Goal: Information Seeking & Learning: Learn about a topic

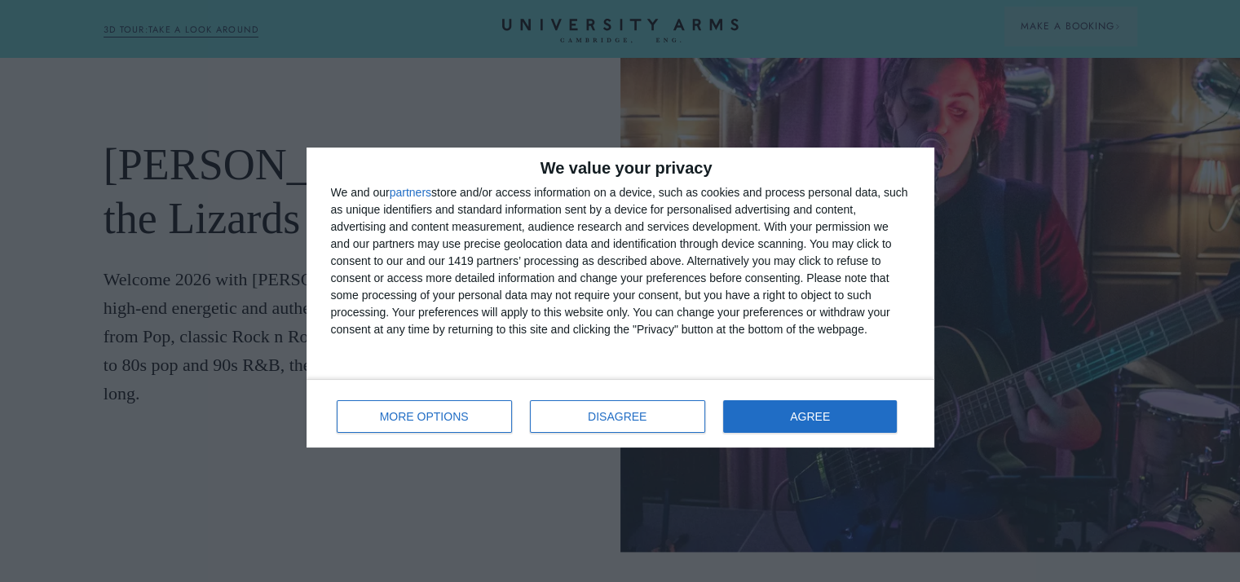
scroll to position [2014, 0]
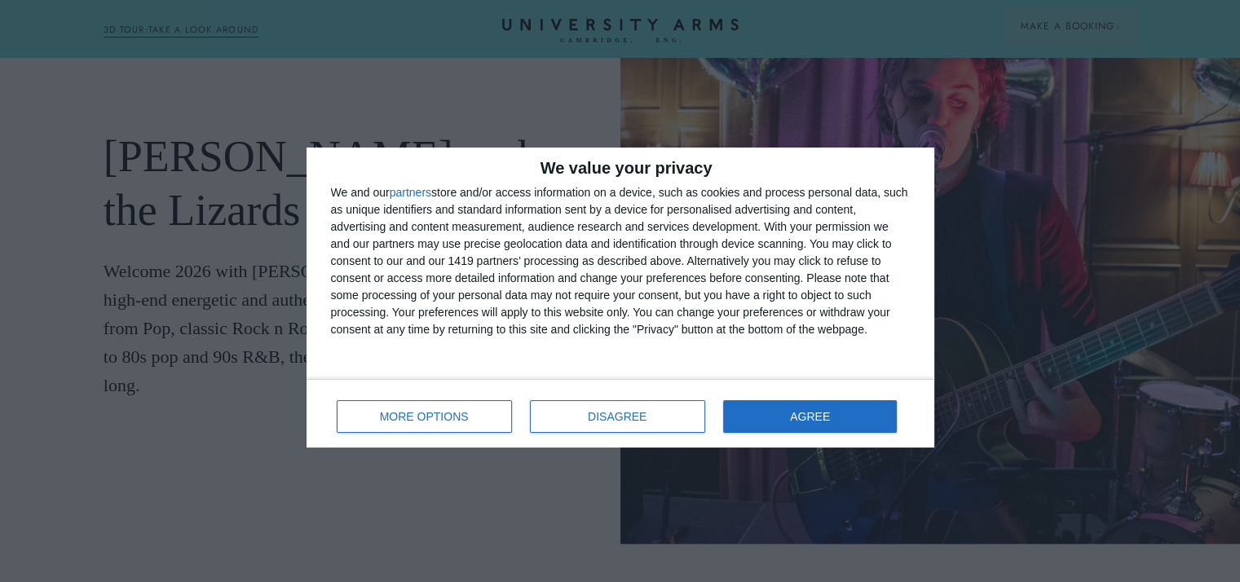
click at [809, 435] on div "MORE OPTIONS DISAGREE AGREE" at bounding box center [620, 414] width 579 height 46
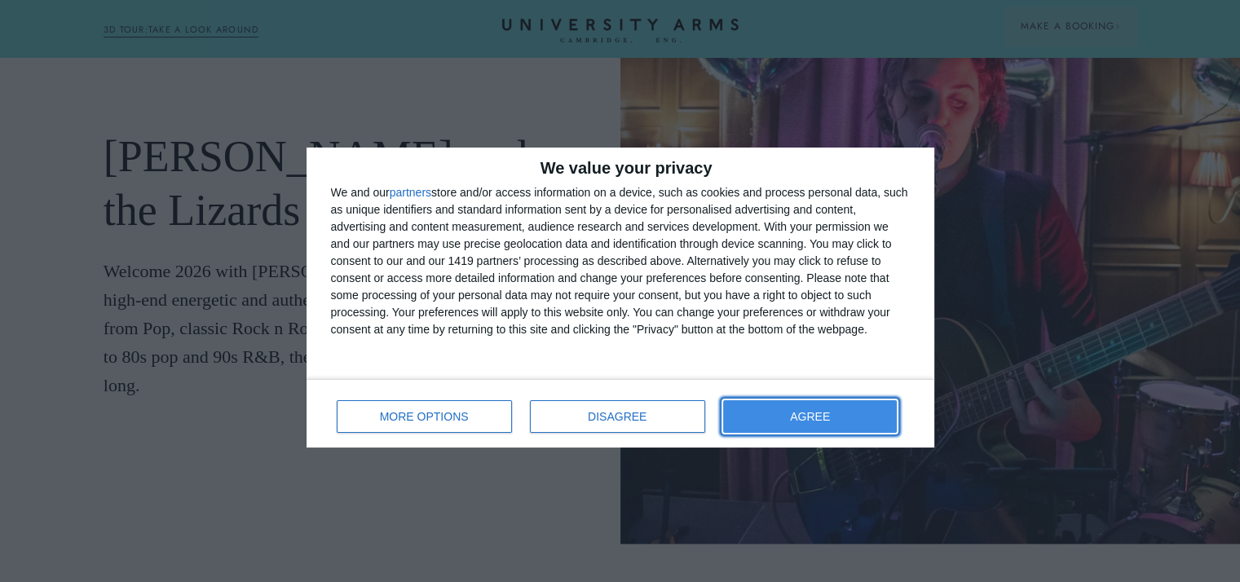
click at [852, 421] on button "AGREE" at bounding box center [810, 416] width 174 height 33
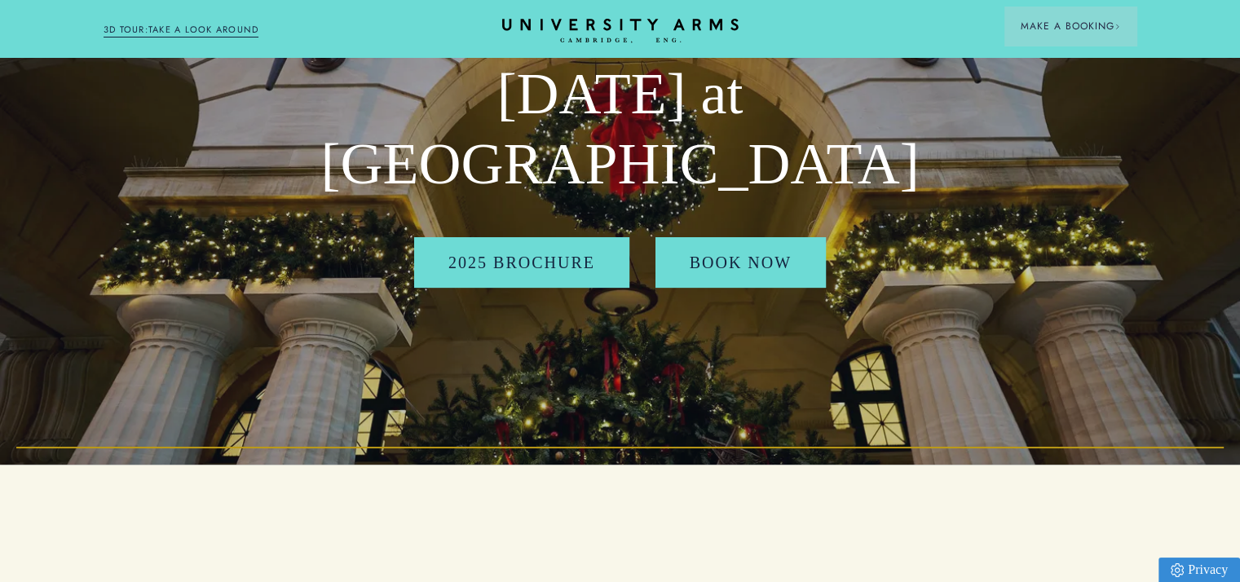
scroll to position [93, 0]
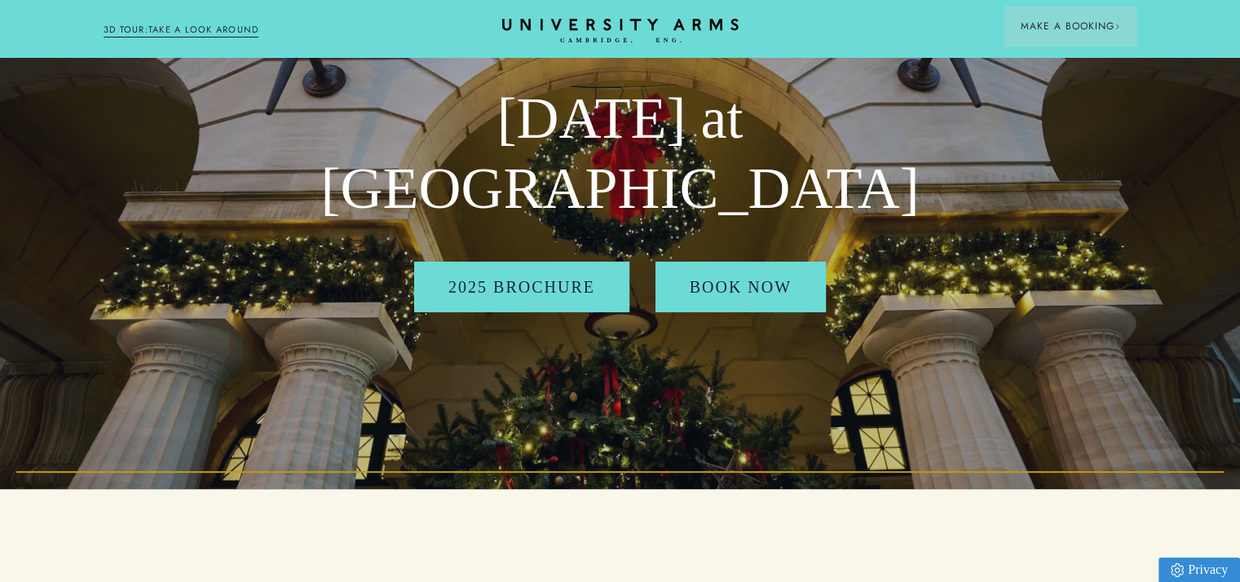
drag, startPoint x: 1250, startPoint y: 187, endPoint x: 1202, endPoint y: 33, distance: 160.4
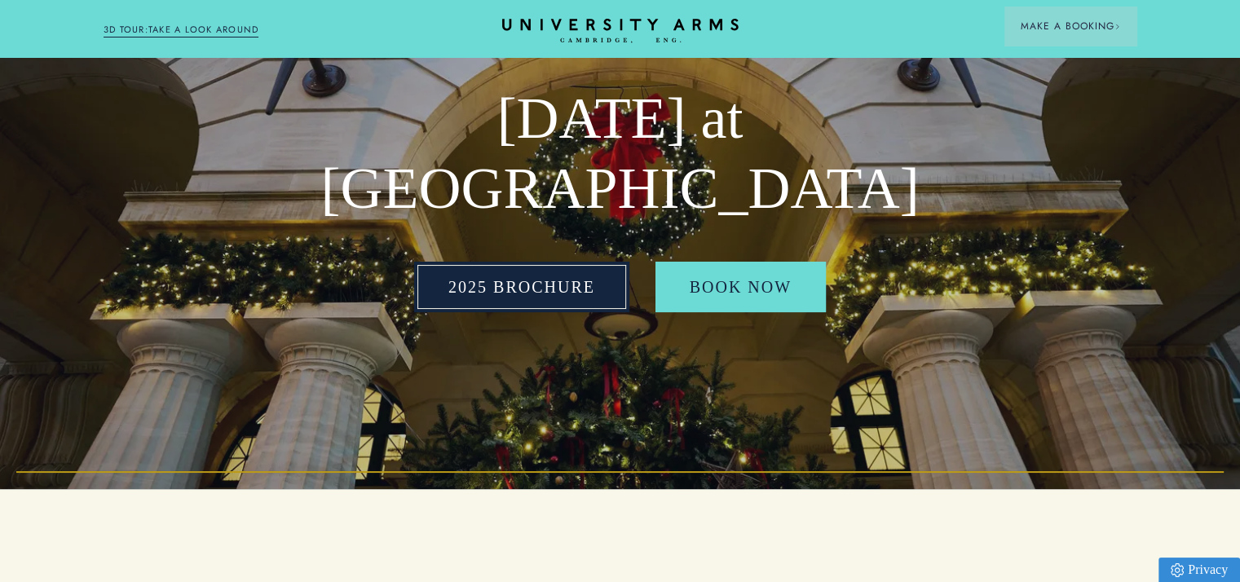
click at [479, 289] on link "2025 BROCHURE" at bounding box center [521, 287] width 215 height 51
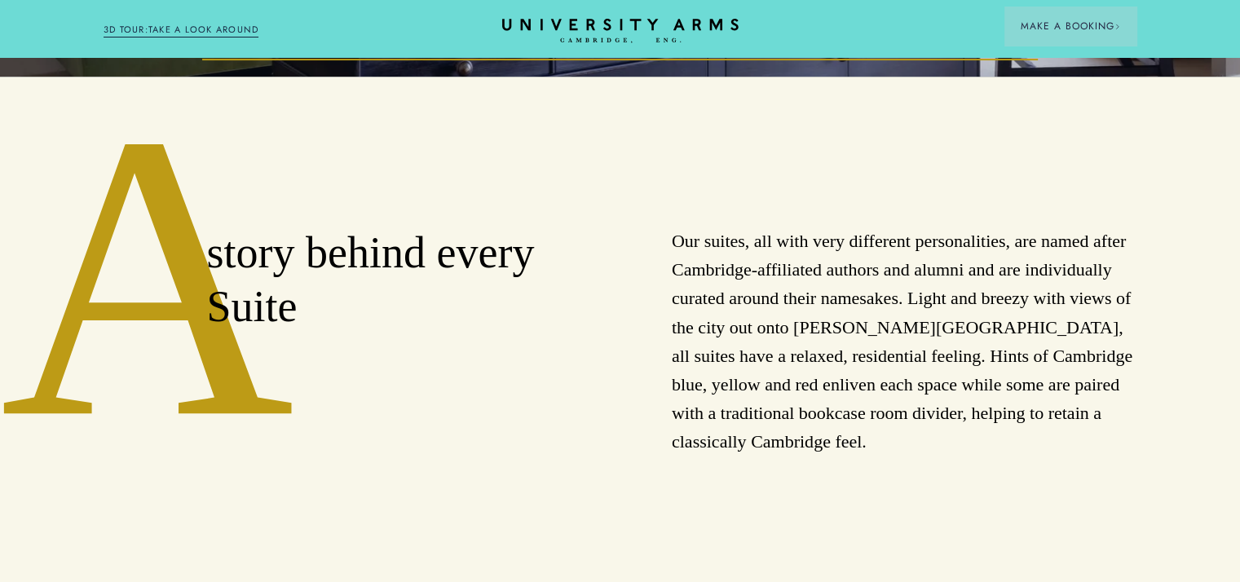
scroll to position [601, 0]
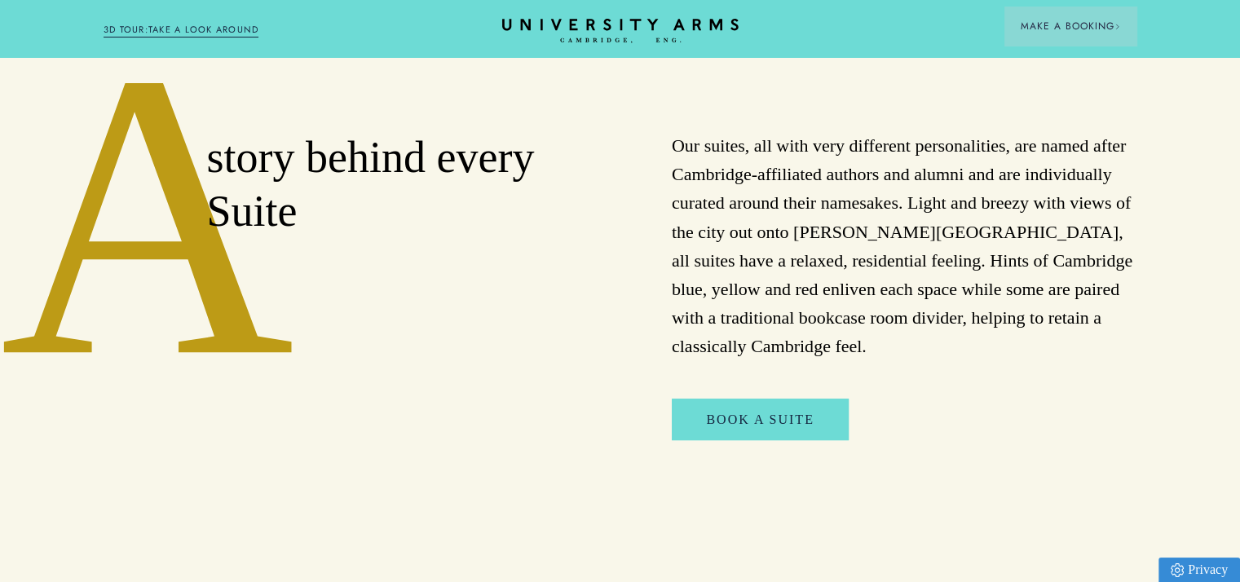
drag, startPoint x: 1251, startPoint y: 46, endPoint x: 1244, endPoint y: 97, distance: 51.1
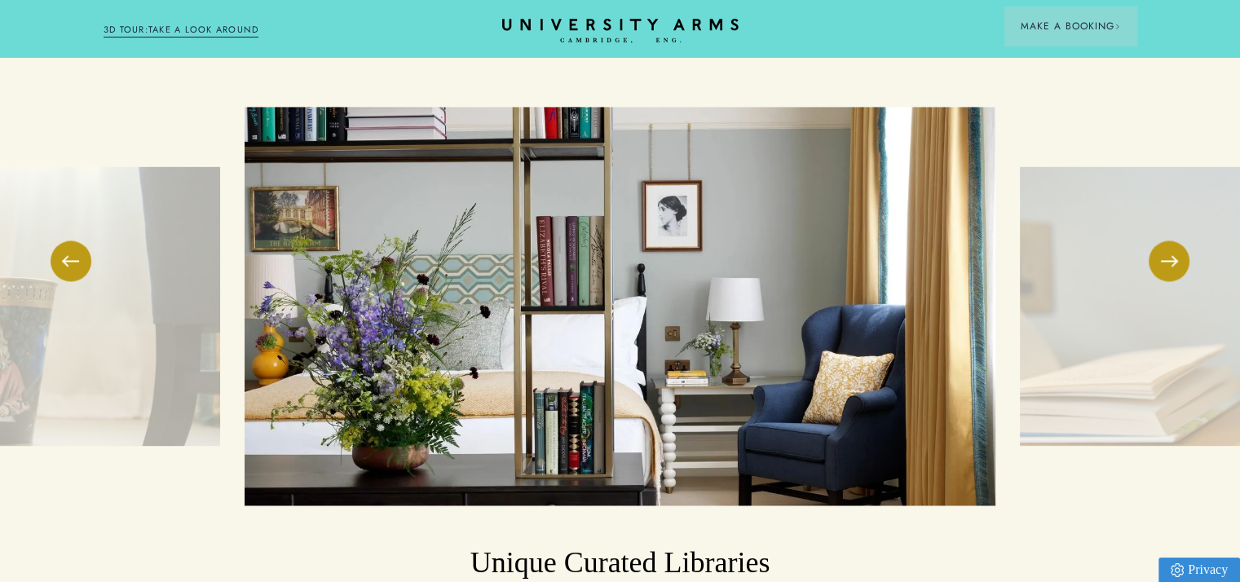
scroll to position [2523, 0]
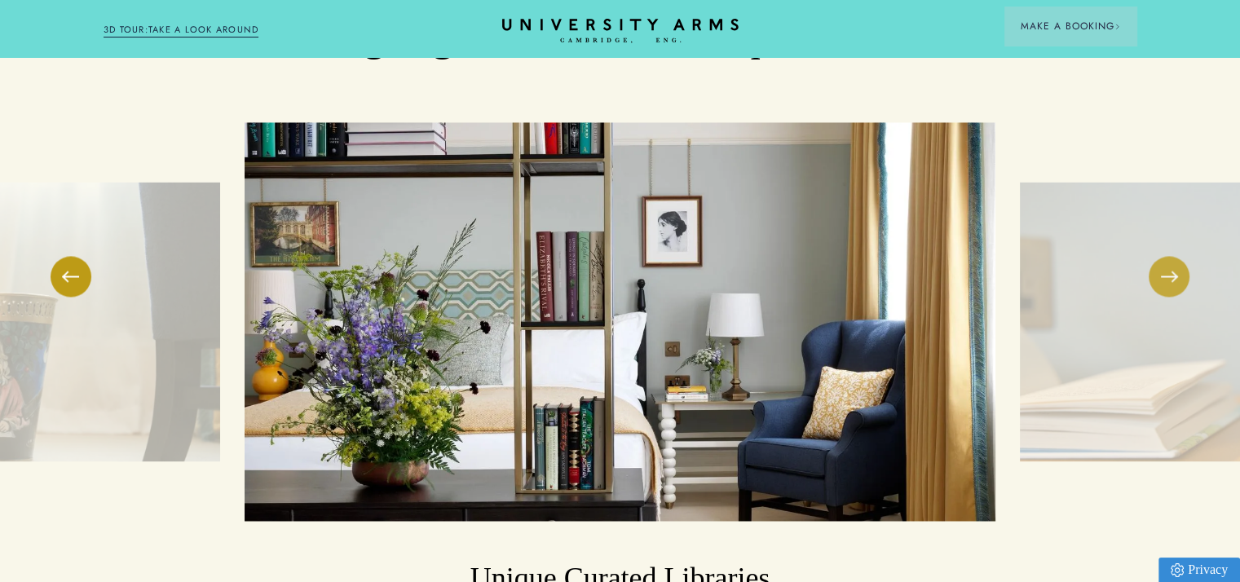
click at [1163, 297] on button at bounding box center [1169, 276] width 41 height 41
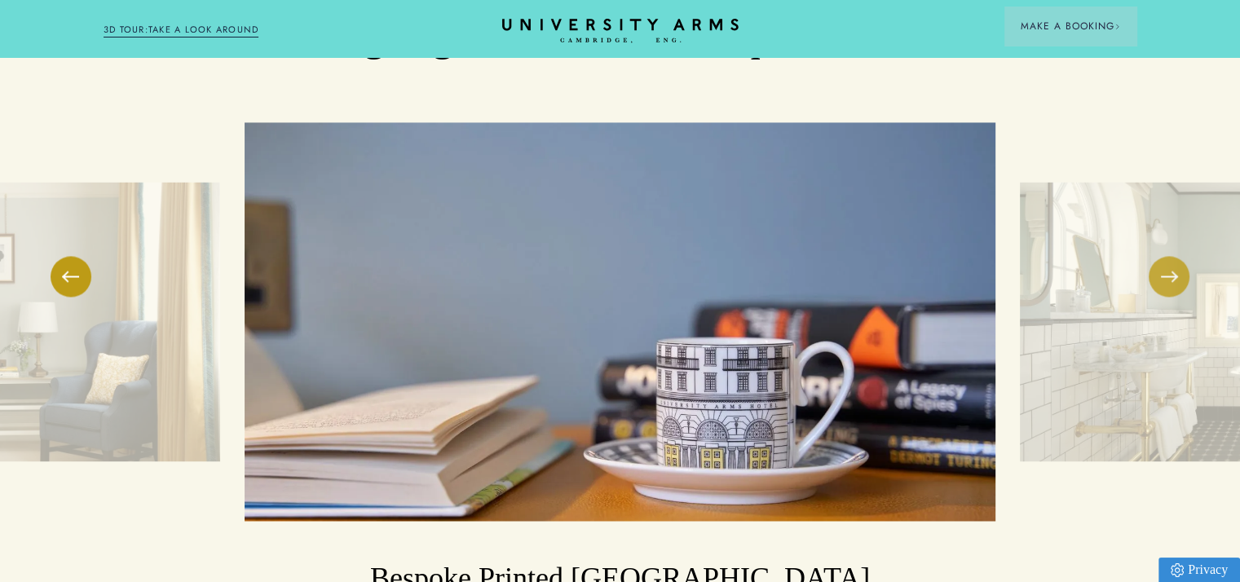
click at [1163, 297] on button at bounding box center [1169, 276] width 41 height 41
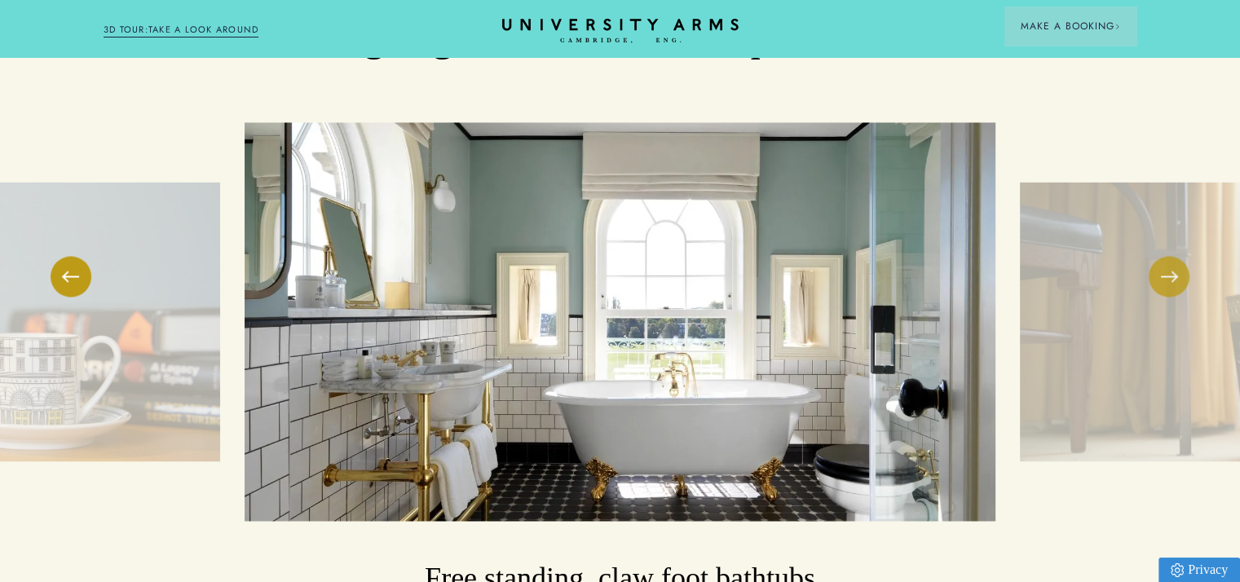
click at [1163, 297] on button at bounding box center [1169, 276] width 41 height 41
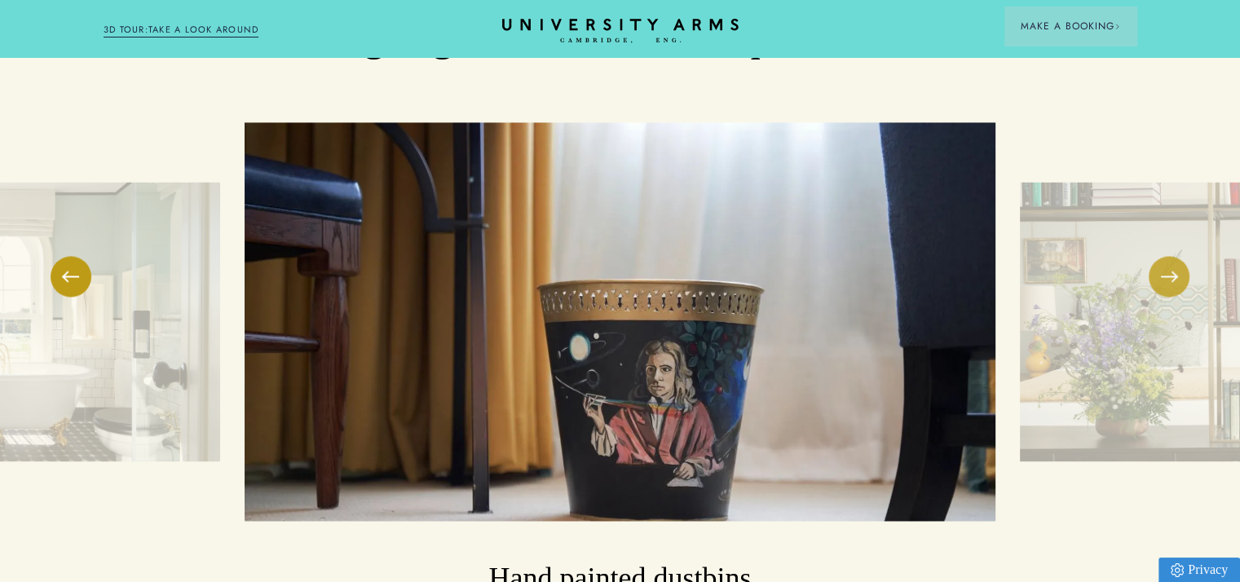
click at [1163, 297] on button at bounding box center [1169, 276] width 41 height 41
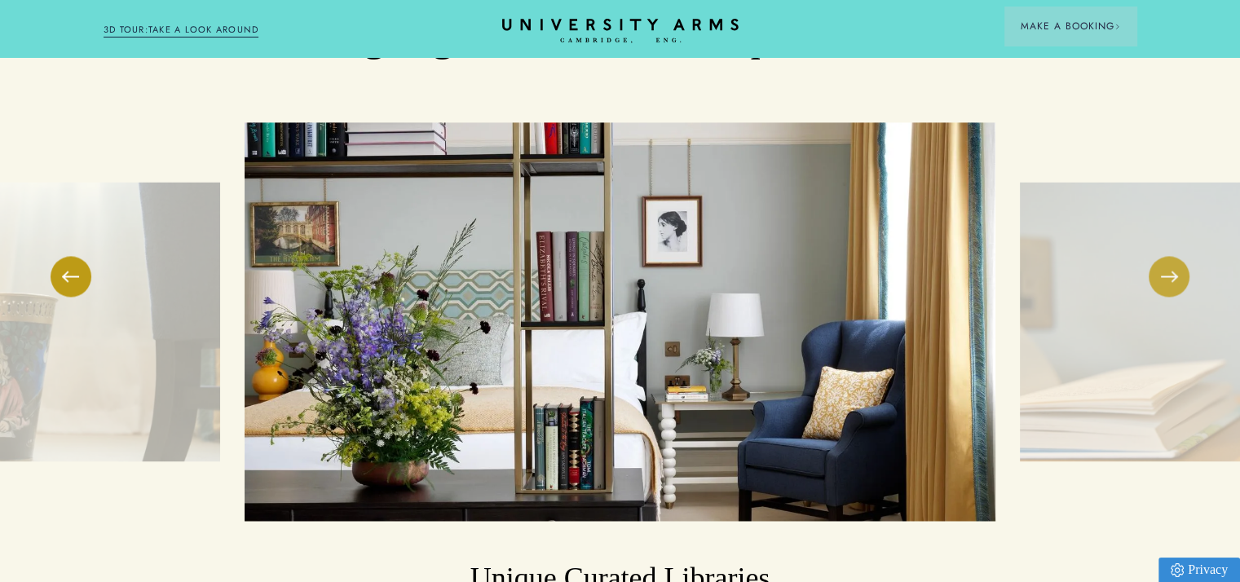
click at [1163, 297] on button at bounding box center [1169, 276] width 41 height 41
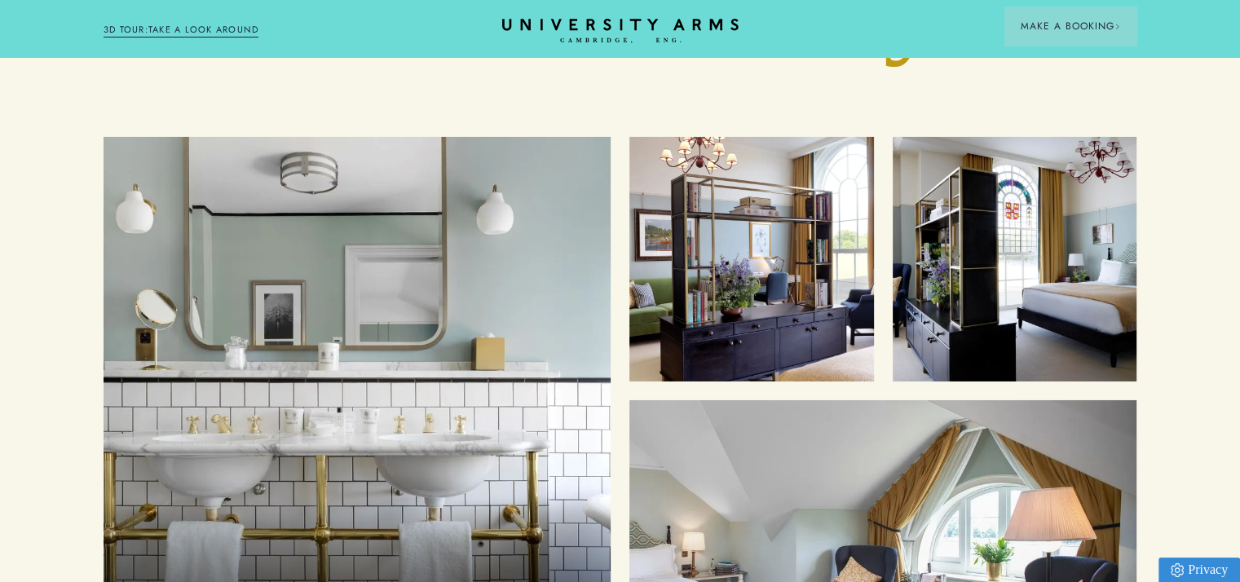
scroll to position [5527, 0]
